Goal: Task Accomplishment & Management: Use online tool/utility

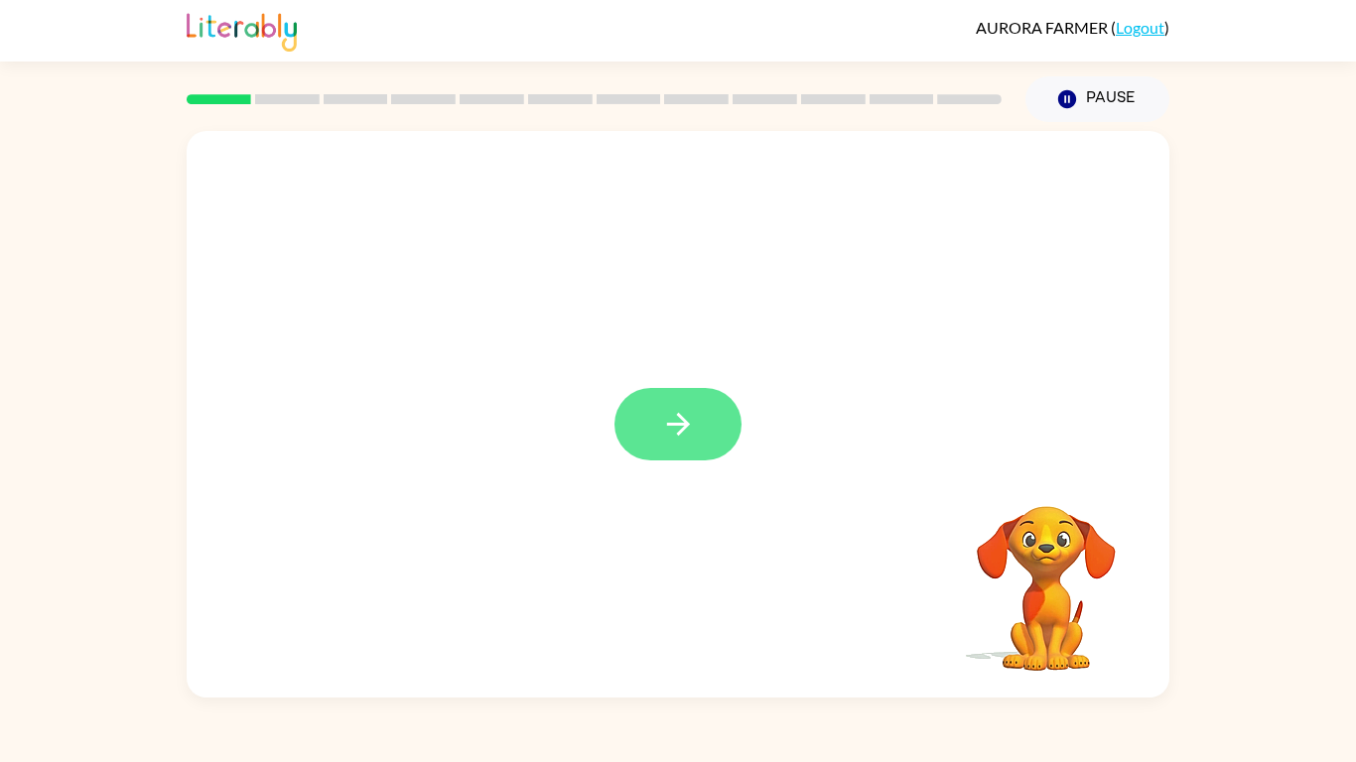
click at [699, 436] on button "button" at bounding box center [677, 424] width 127 height 72
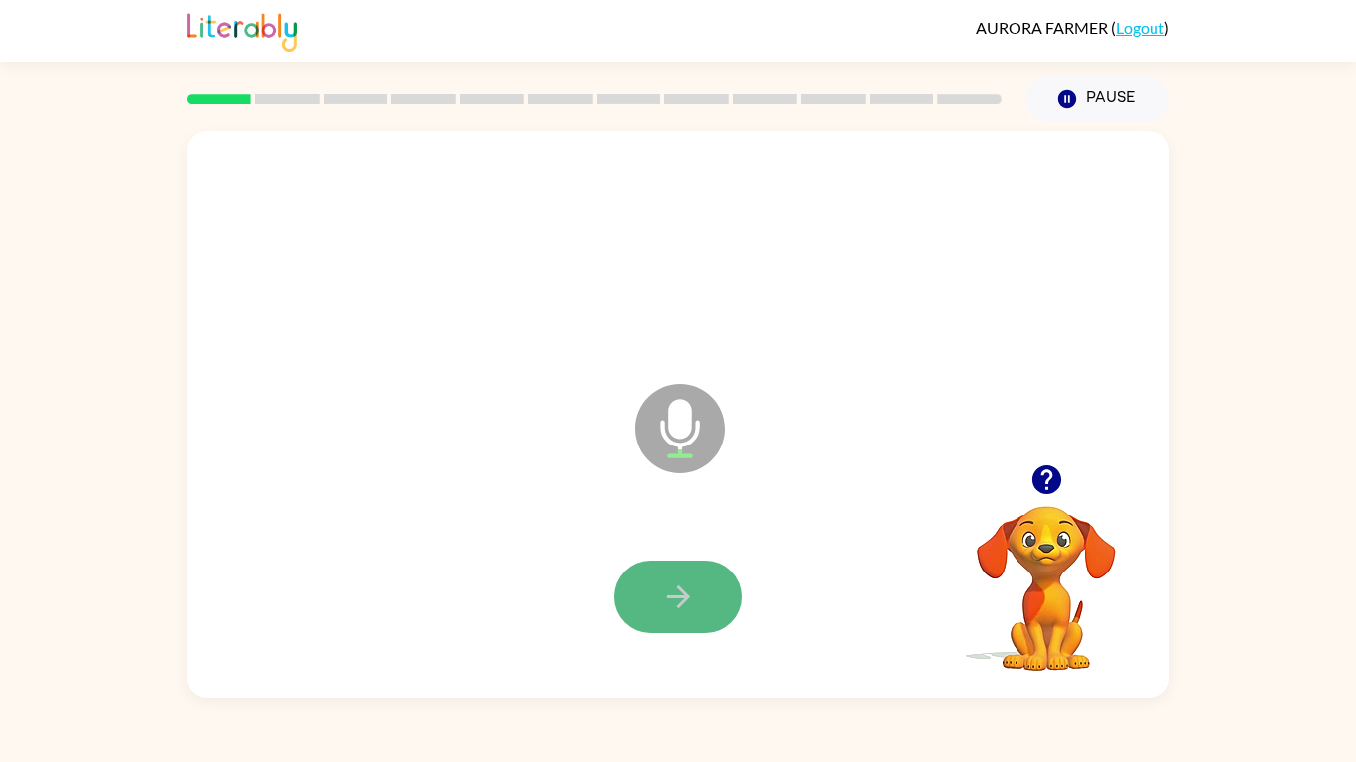
click at [636, 606] on button "button" at bounding box center [677, 597] width 127 height 72
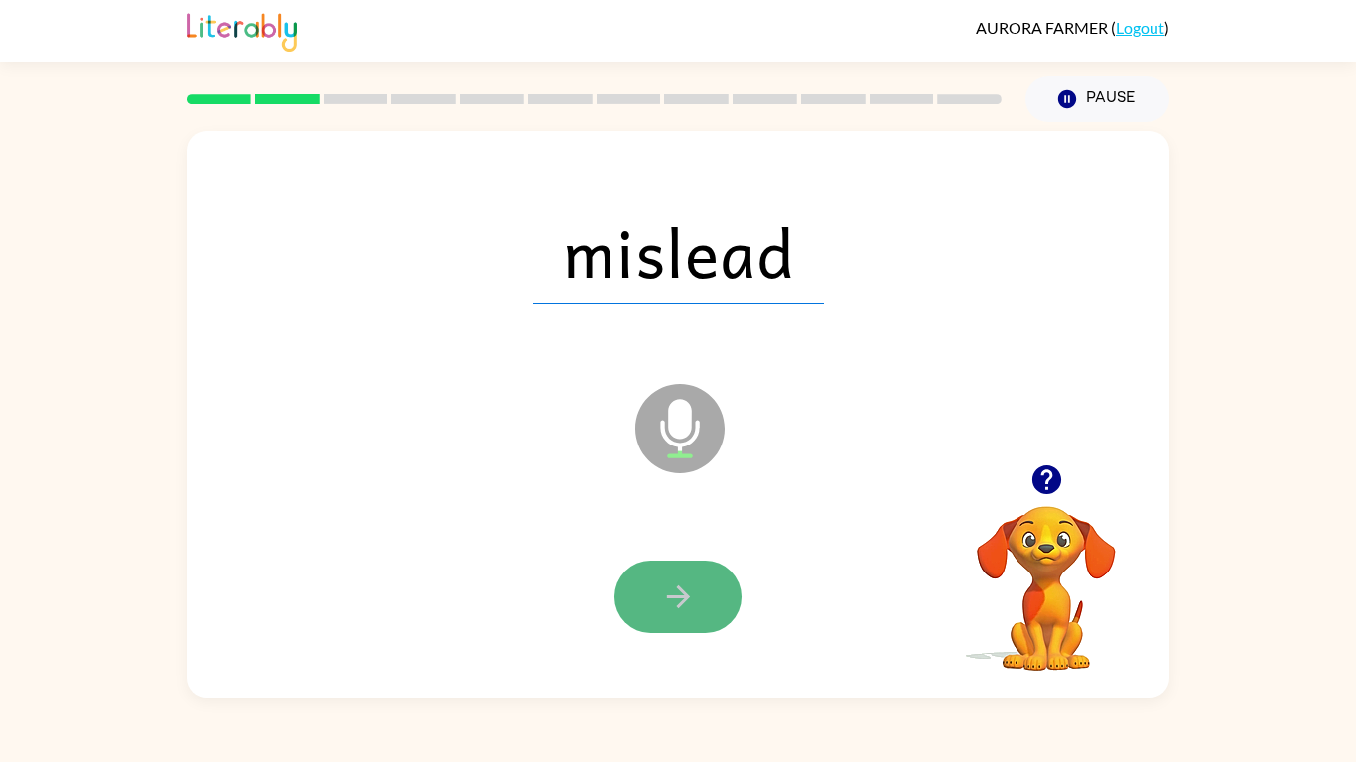
click at [707, 599] on button "button" at bounding box center [677, 597] width 127 height 72
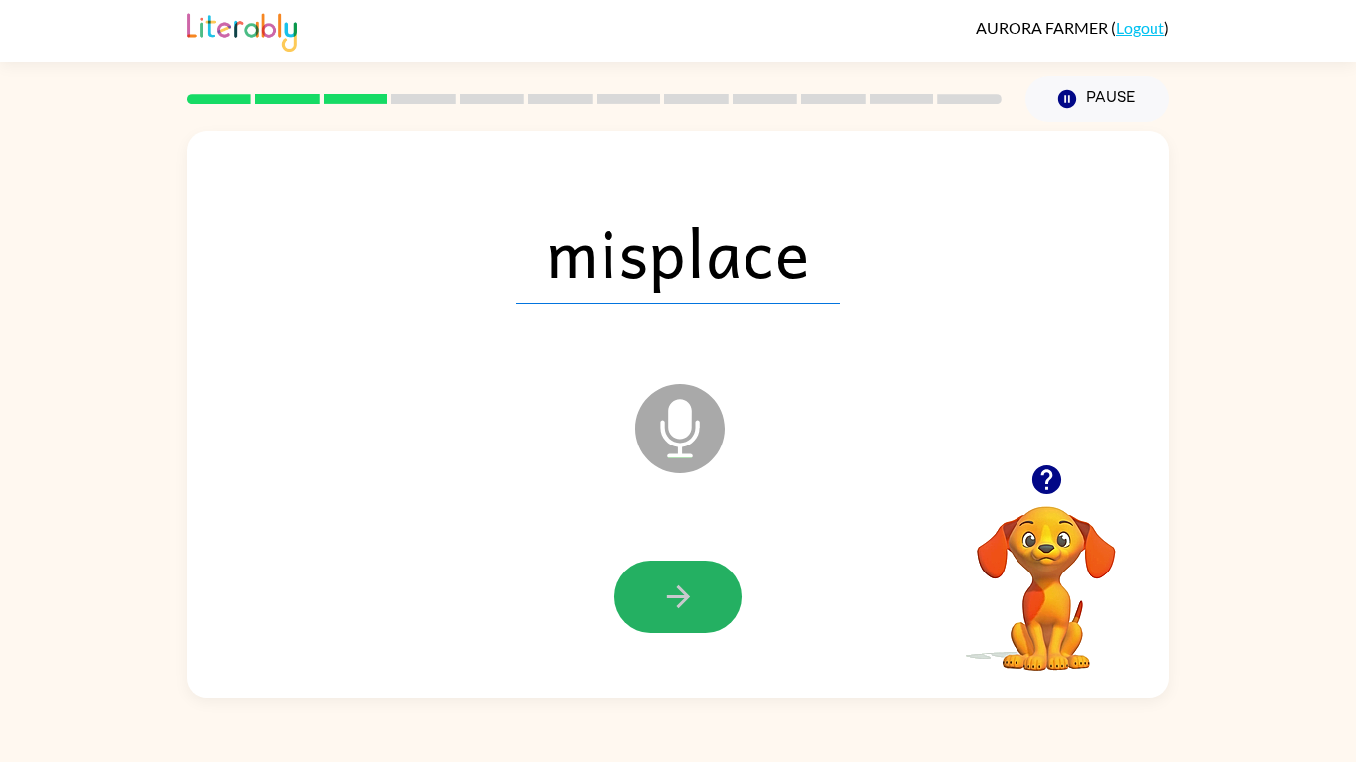
click at [707, 599] on button "button" at bounding box center [677, 597] width 127 height 72
click at [708, 599] on button "button" at bounding box center [677, 597] width 127 height 72
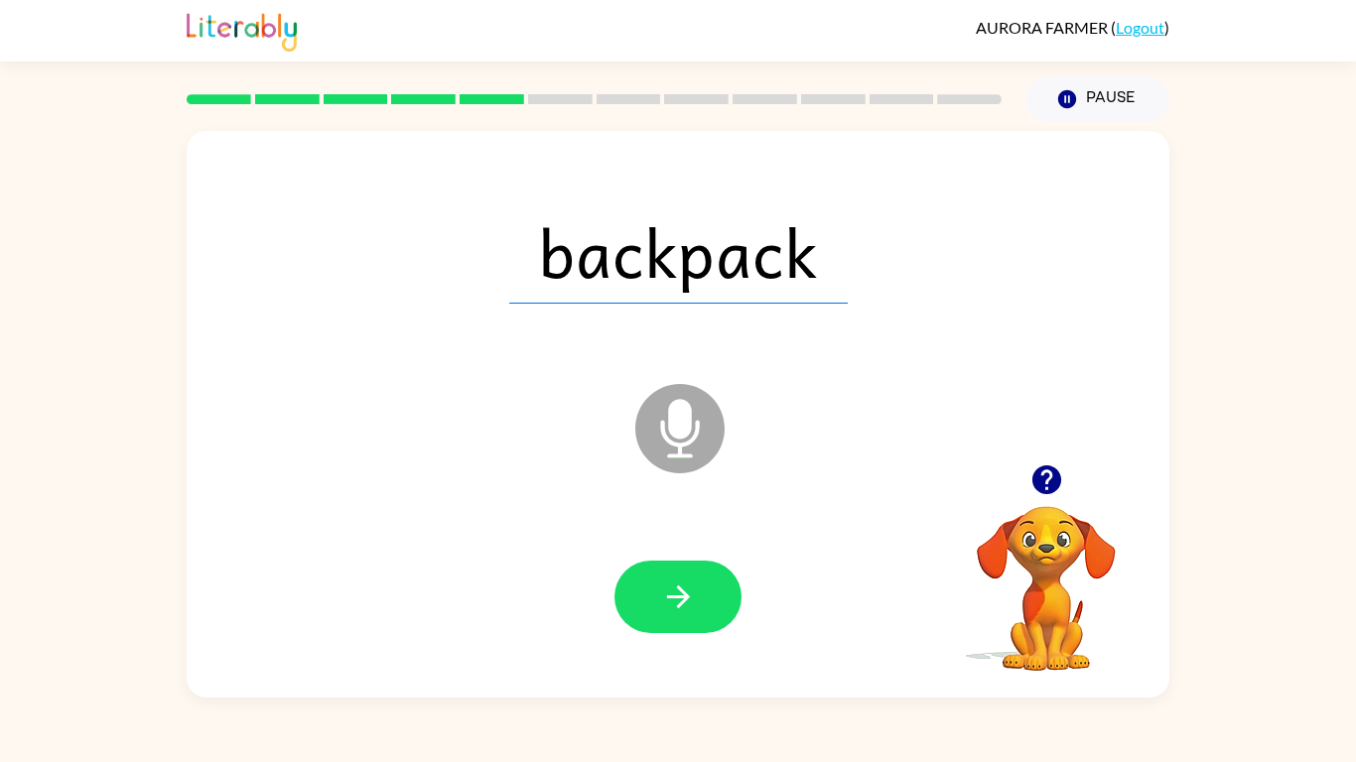
click at [708, 599] on button "button" at bounding box center [677, 597] width 127 height 72
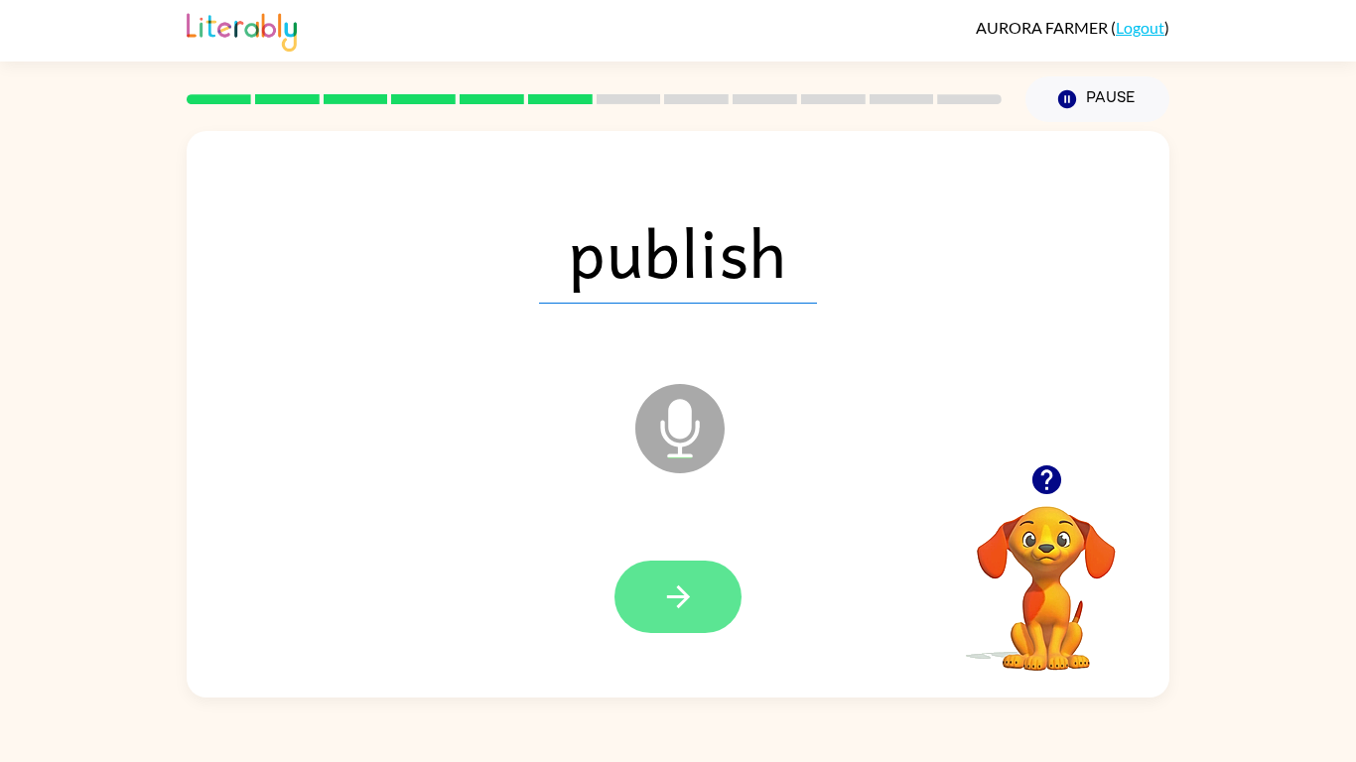
click at [683, 575] on button "button" at bounding box center [677, 597] width 127 height 72
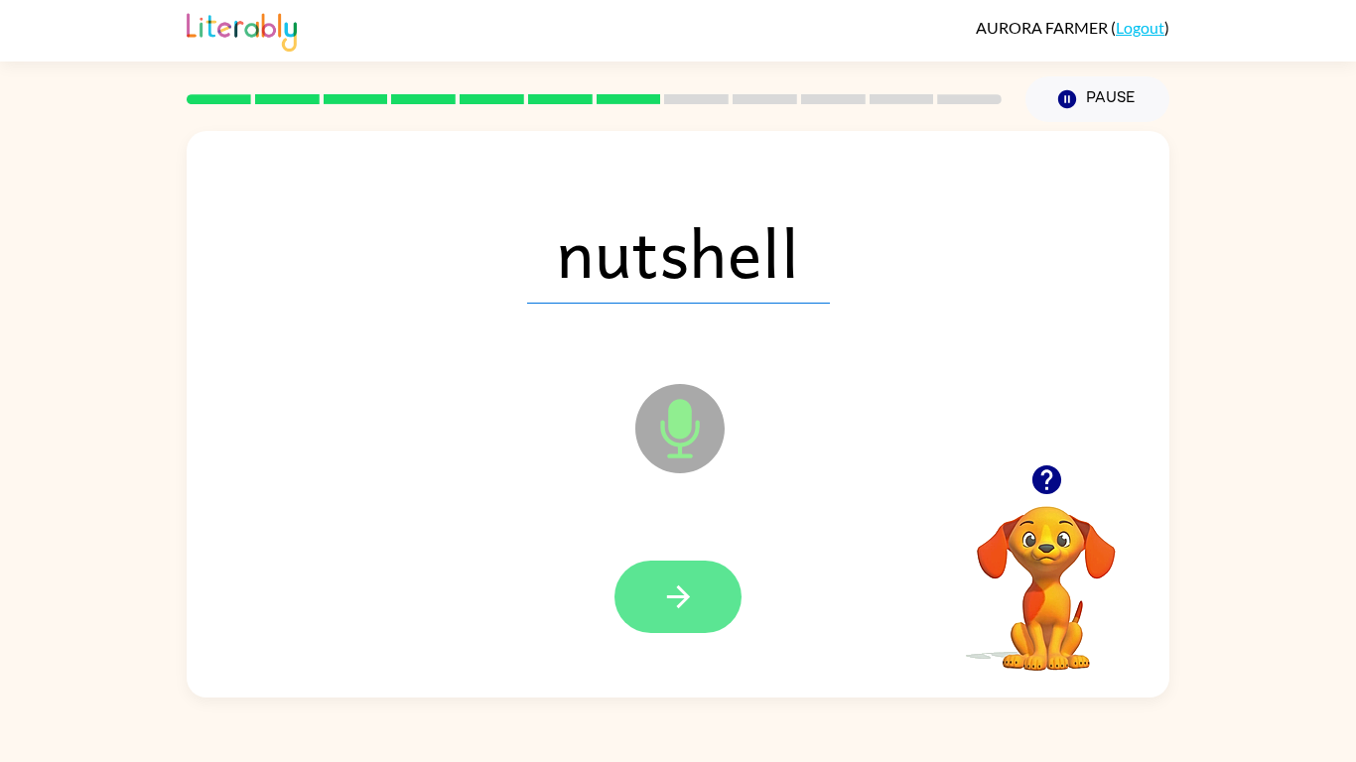
click at [704, 581] on button "button" at bounding box center [677, 597] width 127 height 72
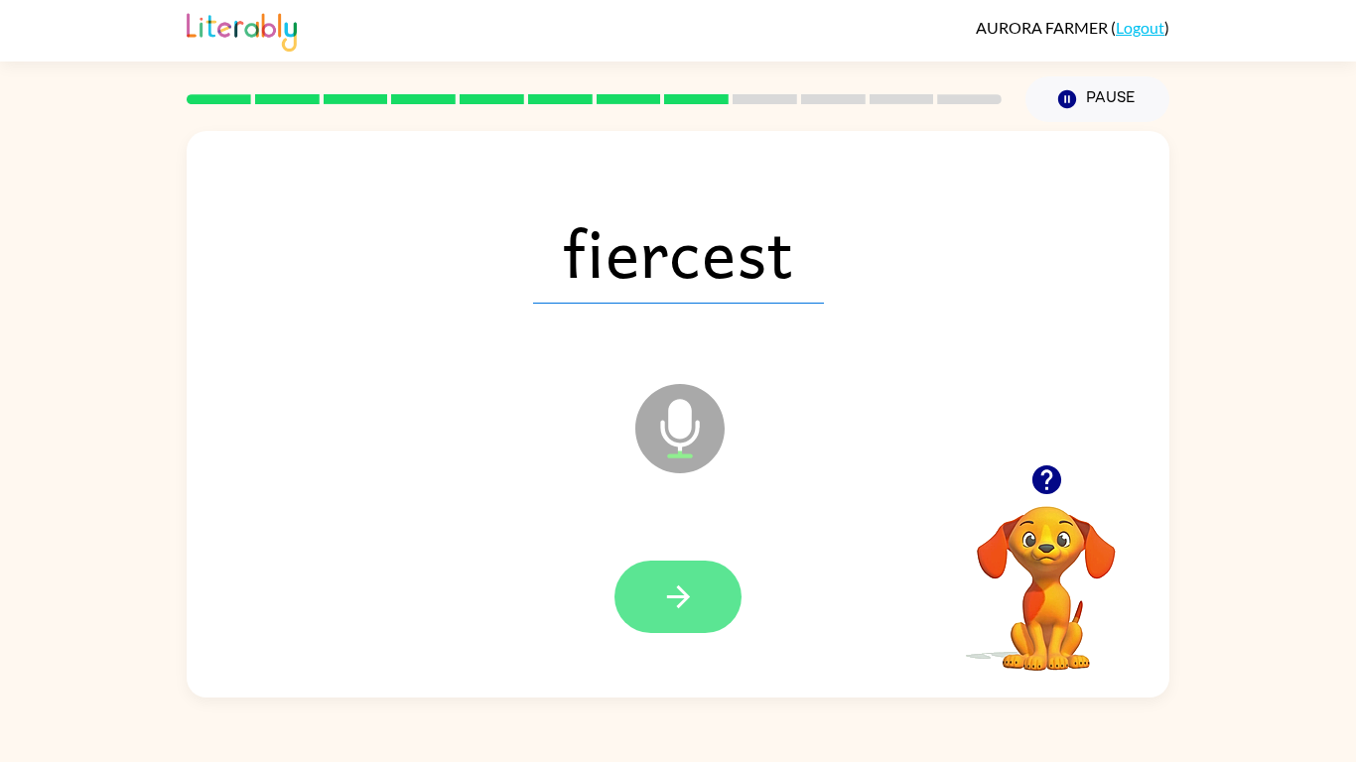
click at [706, 582] on button "button" at bounding box center [677, 597] width 127 height 72
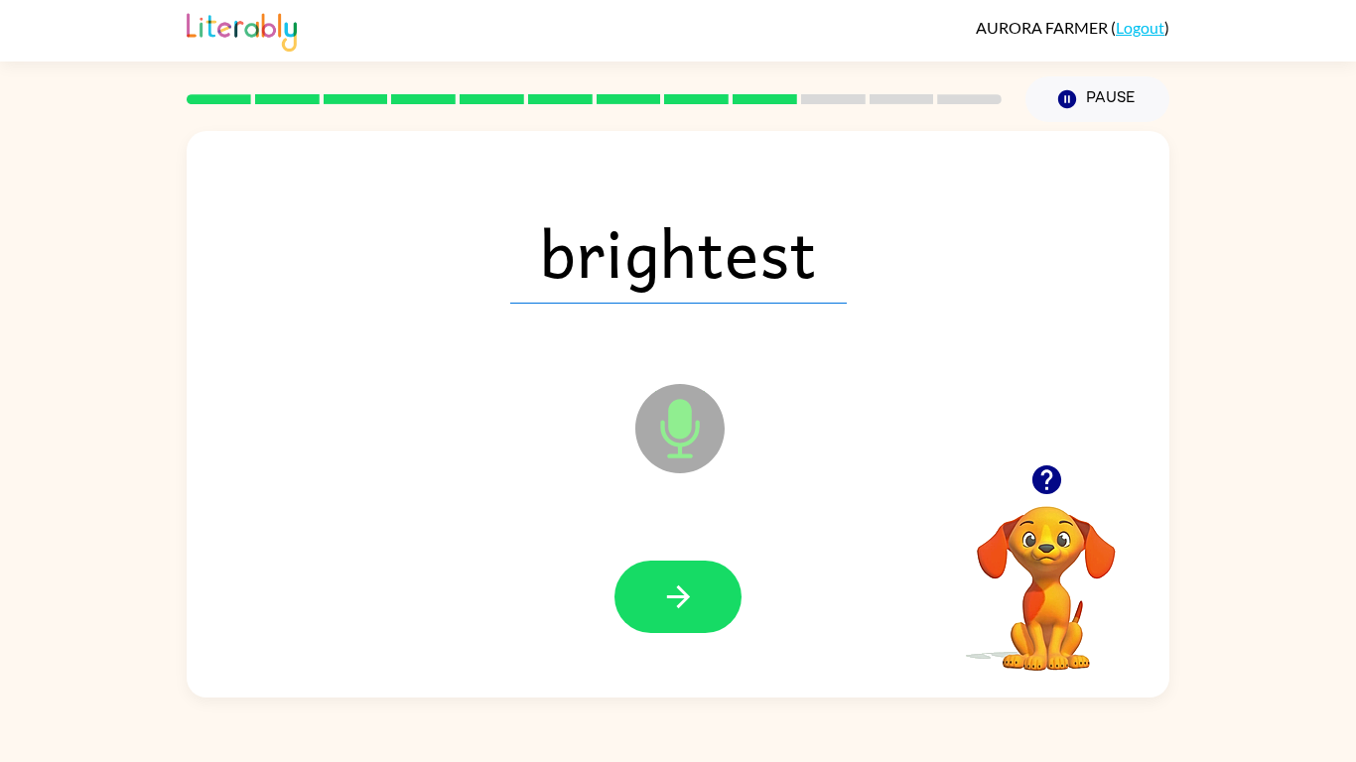
click at [706, 582] on button "button" at bounding box center [677, 597] width 127 height 72
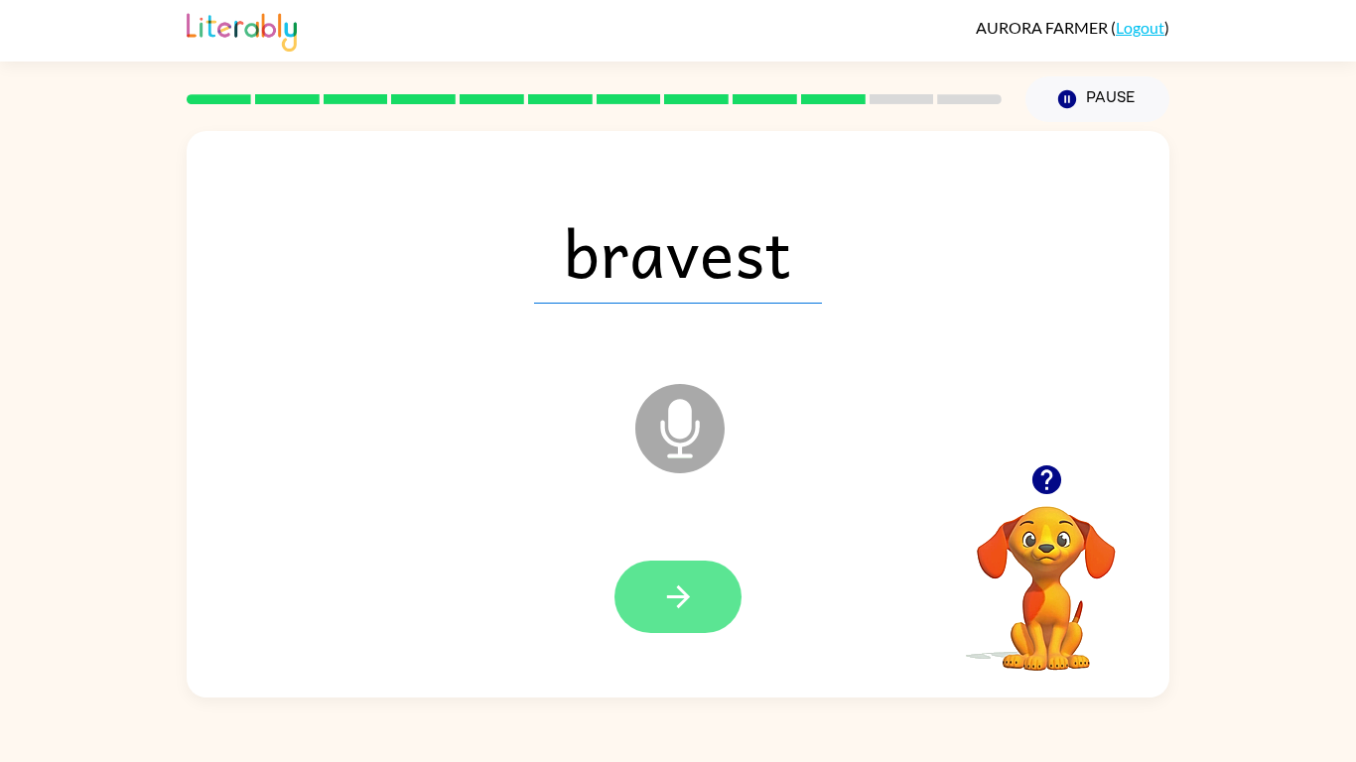
click at [707, 582] on button "button" at bounding box center [677, 597] width 127 height 72
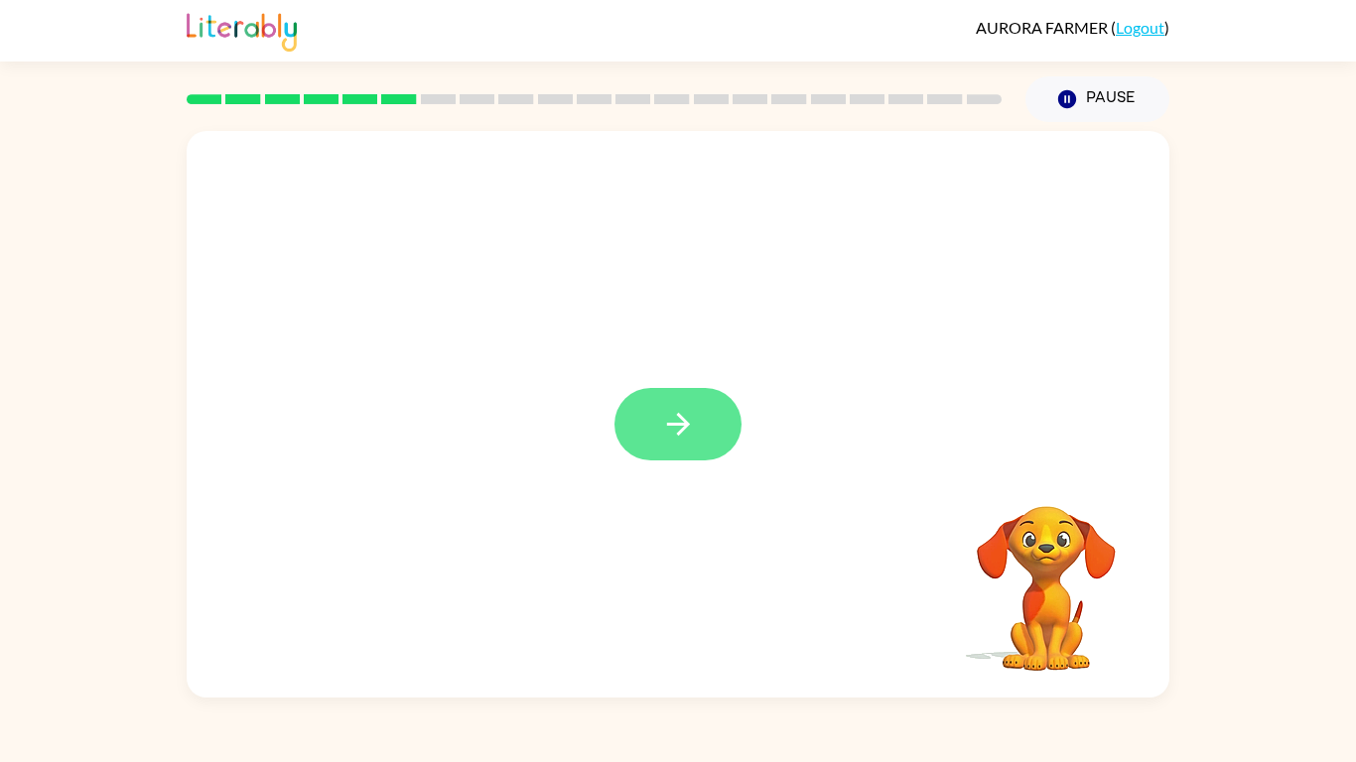
click at [656, 401] on button "button" at bounding box center [677, 424] width 127 height 72
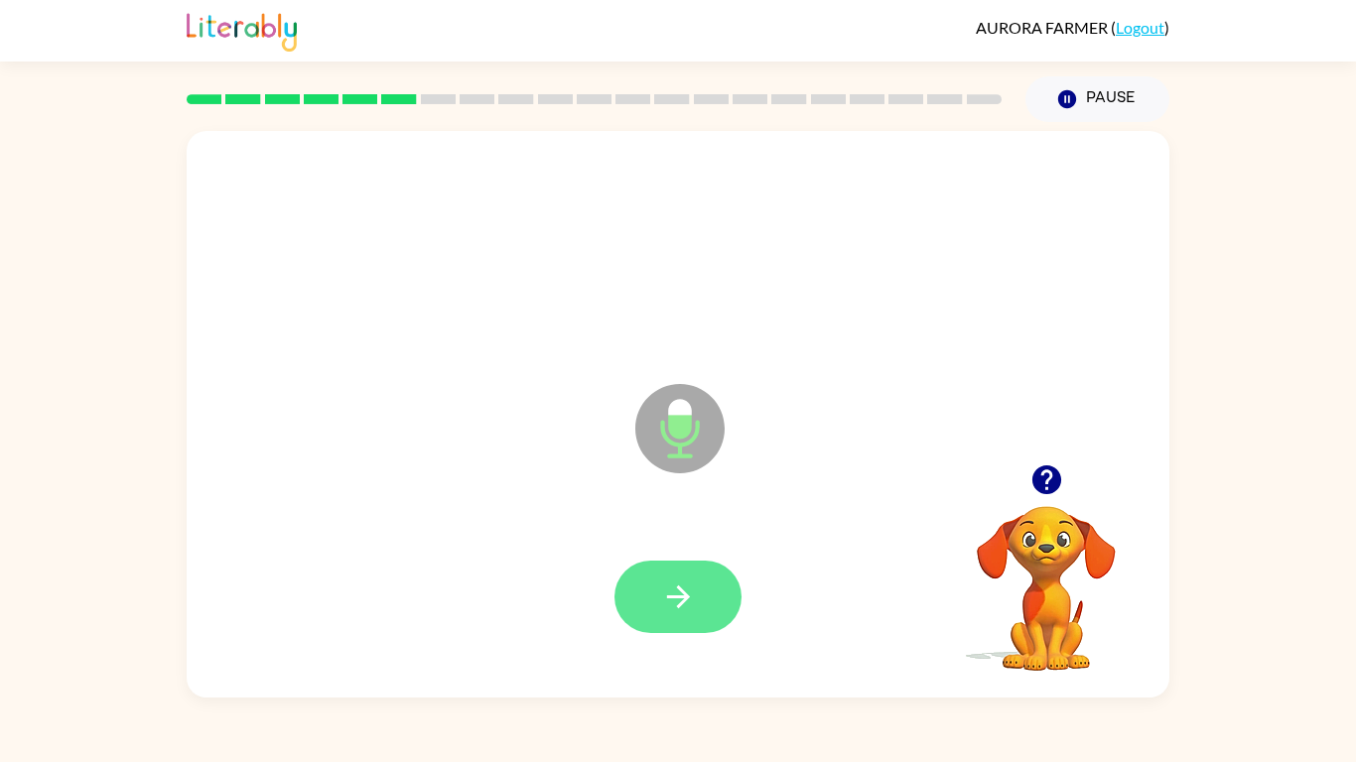
click at [697, 575] on button "button" at bounding box center [677, 597] width 127 height 72
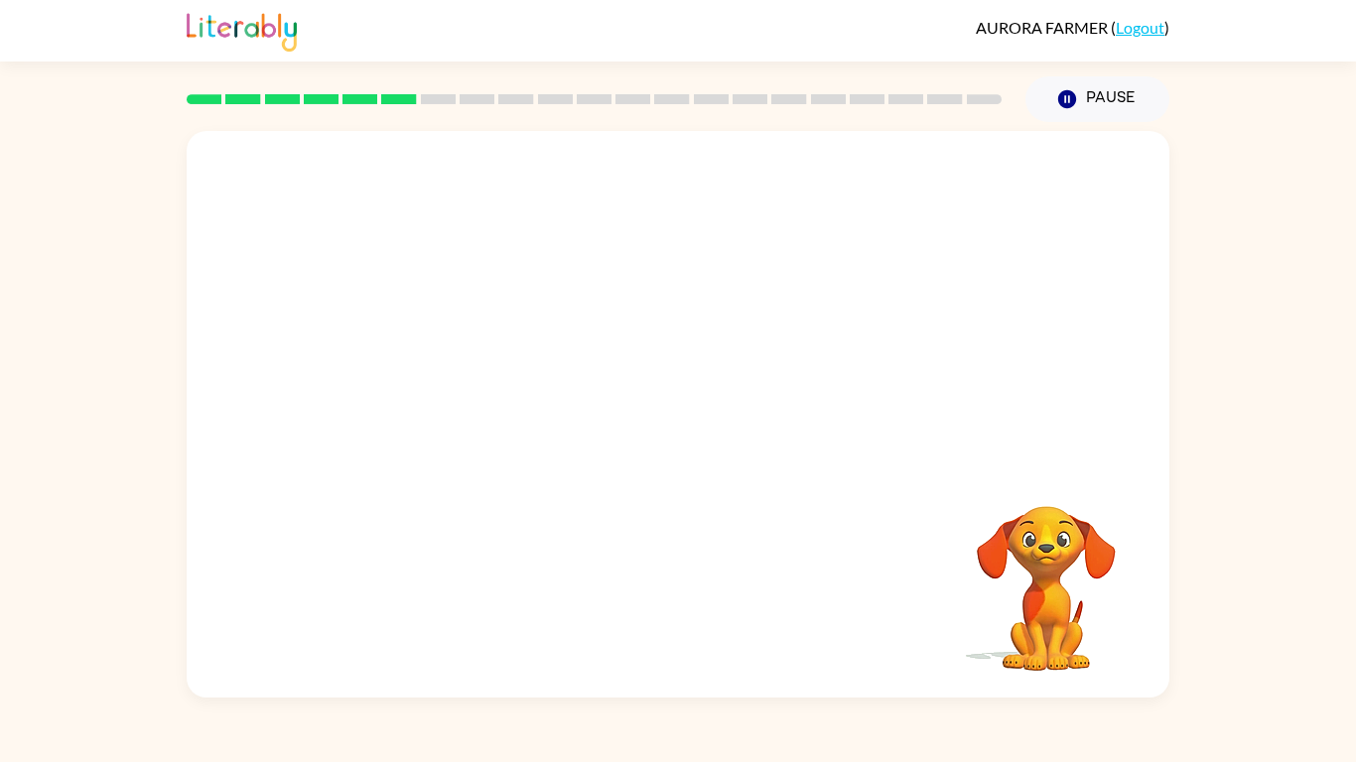
click at [697, 575] on div at bounding box center [677, 597] width 943 height 163
click at [282, 201] on div at bounding box center [677, 252] width 943 height 163
click at [612, 276] on div at bounding box center [677, 252] width 943 height 163
click at [1091, 101] on button "Pause Pause" at bounding box center [1097, 99] width 144 height 46
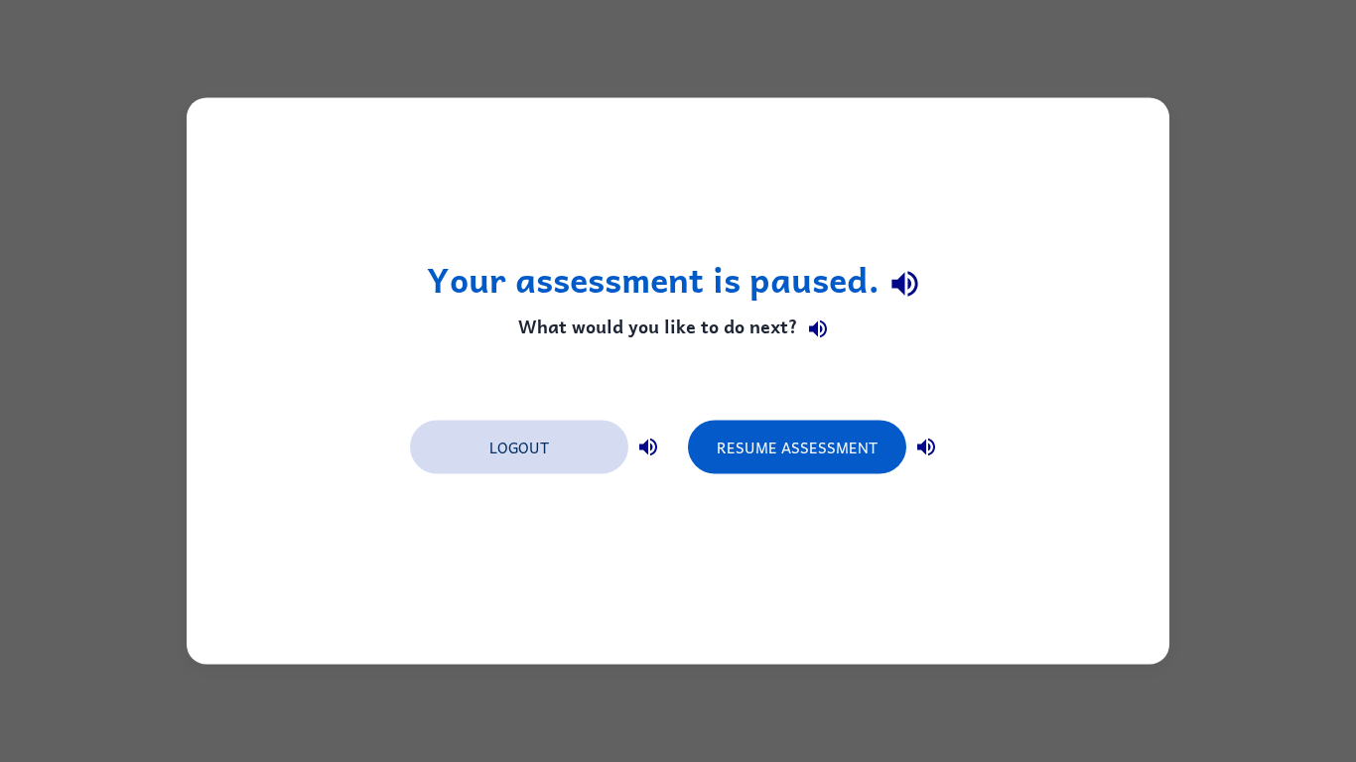
click at [555, 452] on button "Logout" at bounding box center [519, 448] width 218 height 54
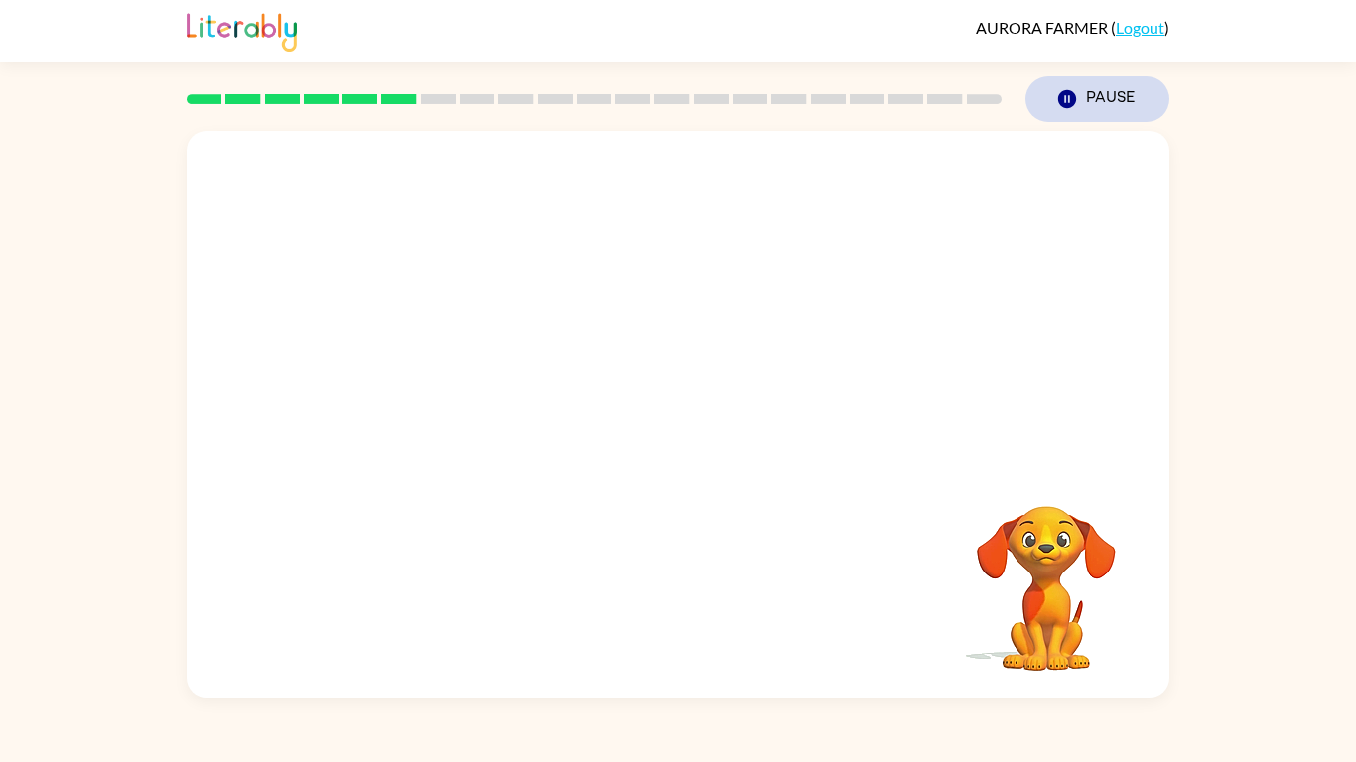
click at [1068, 97] on icon "Pause" at bounding box center [1067, 99] width 22 height 22
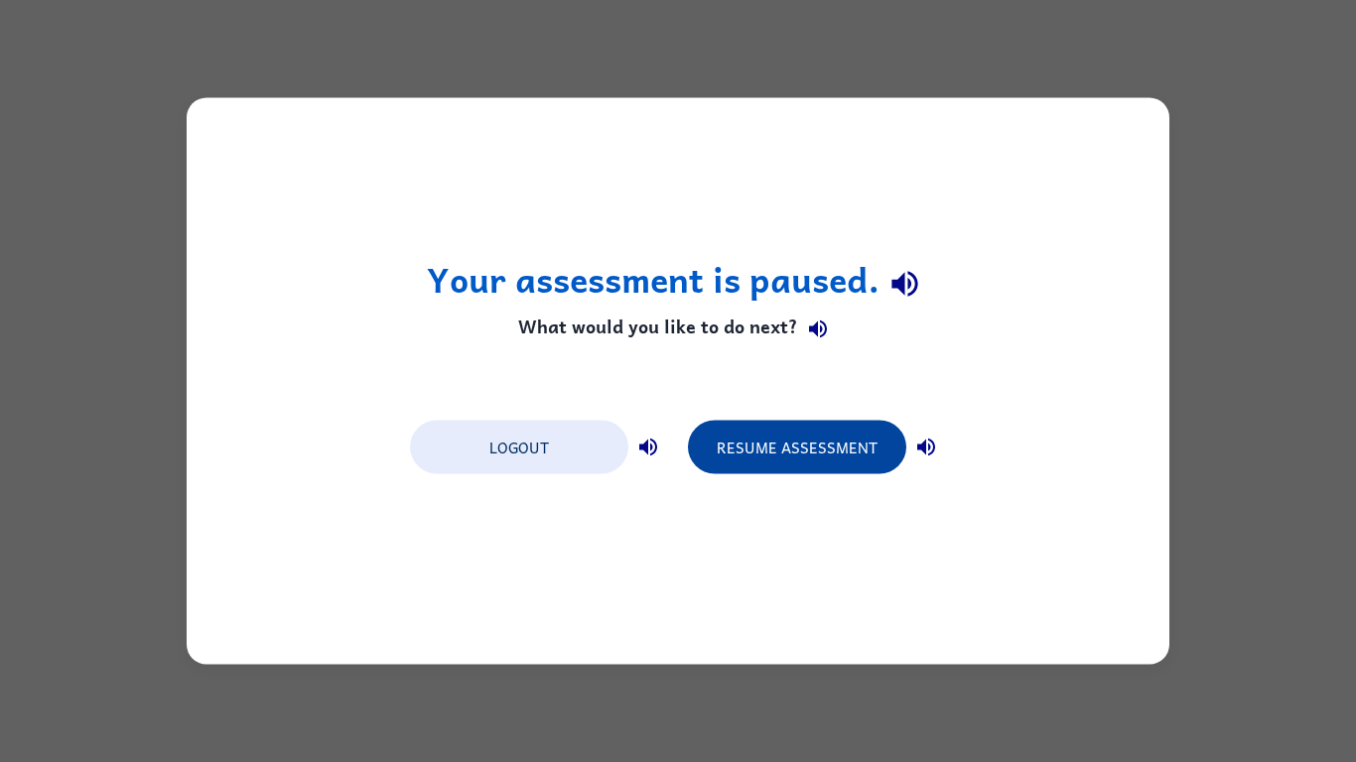
click at [794, 444] on button "Resume Assessment" at bounding box center [797, 448] width 218 height 54
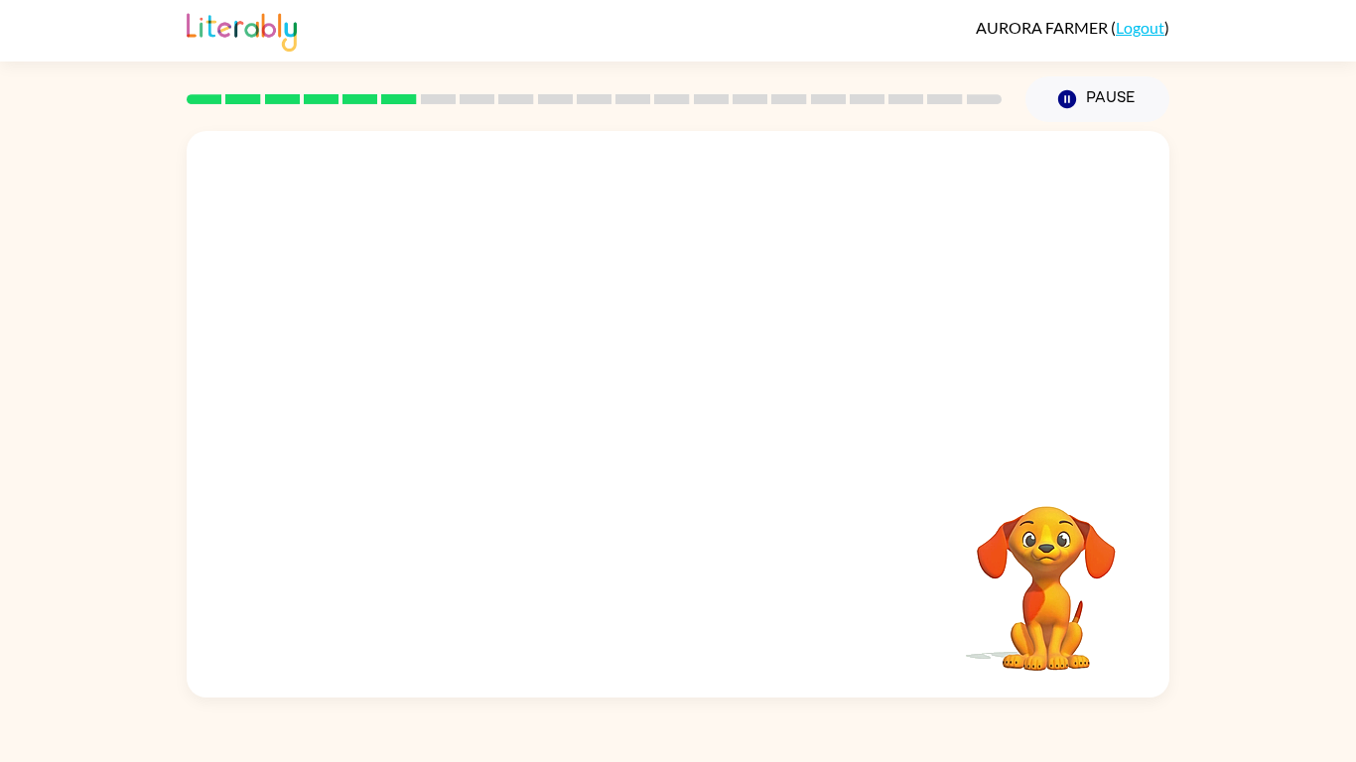
click at [1042, 526] on video "Your browser must support playing .mp4 files to use Literably. Please try using…" at bounding box center [1046, 574] width 198 height 198
